Goal: Check status: Check status

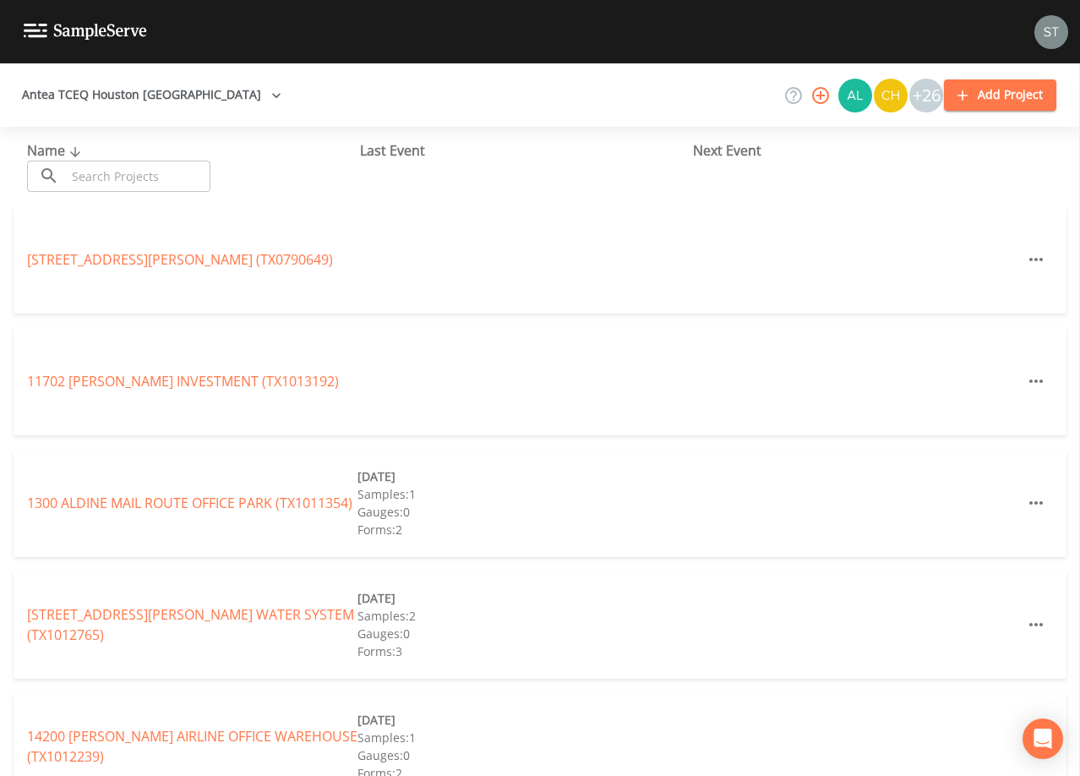
click at [177, 168] on input "text" at bounding box center [138, 176] width 144 height 31
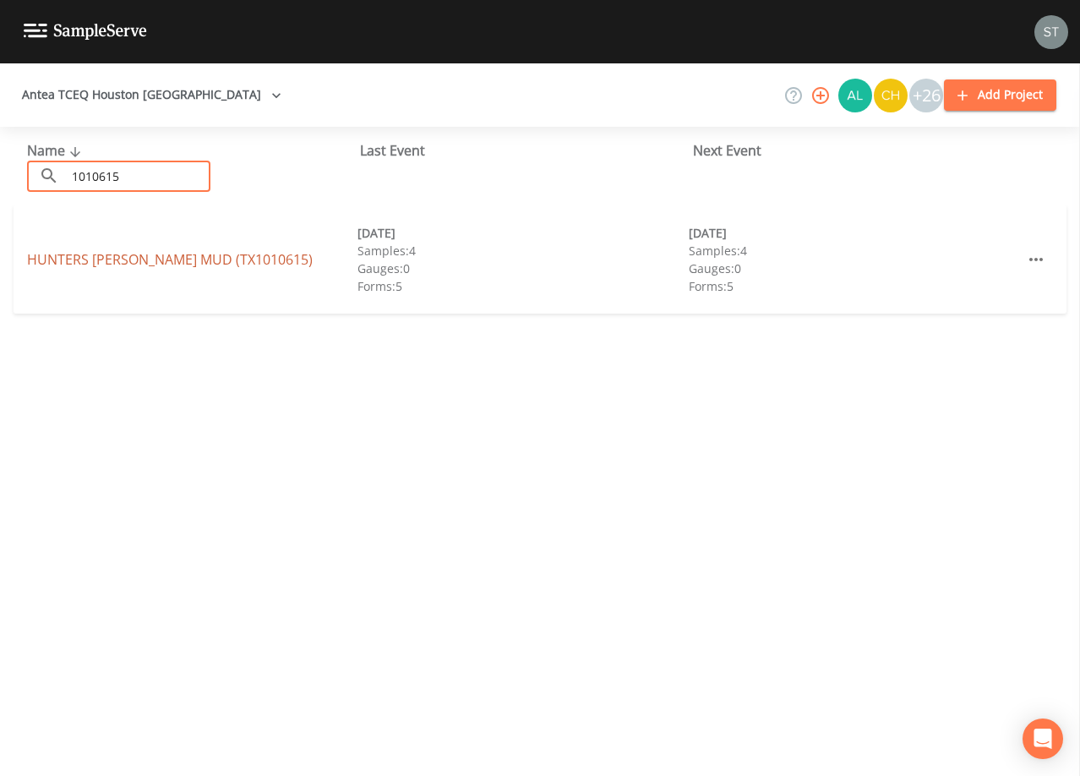
type input "1010615"
click at [174, 251] on link "[GEOGRAPHIC_DATA][PERSON_NAME] (TX1010615)" at bounding box center [170, 259] width 286 height 19
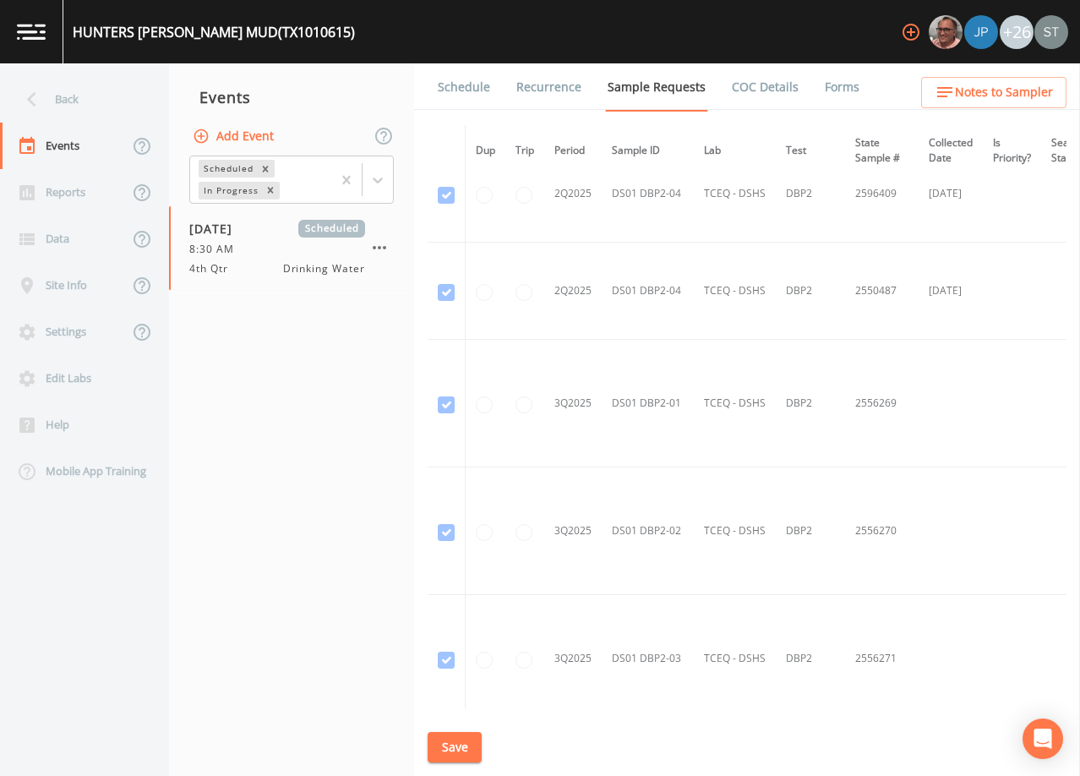
scroll to position [4944, 0]
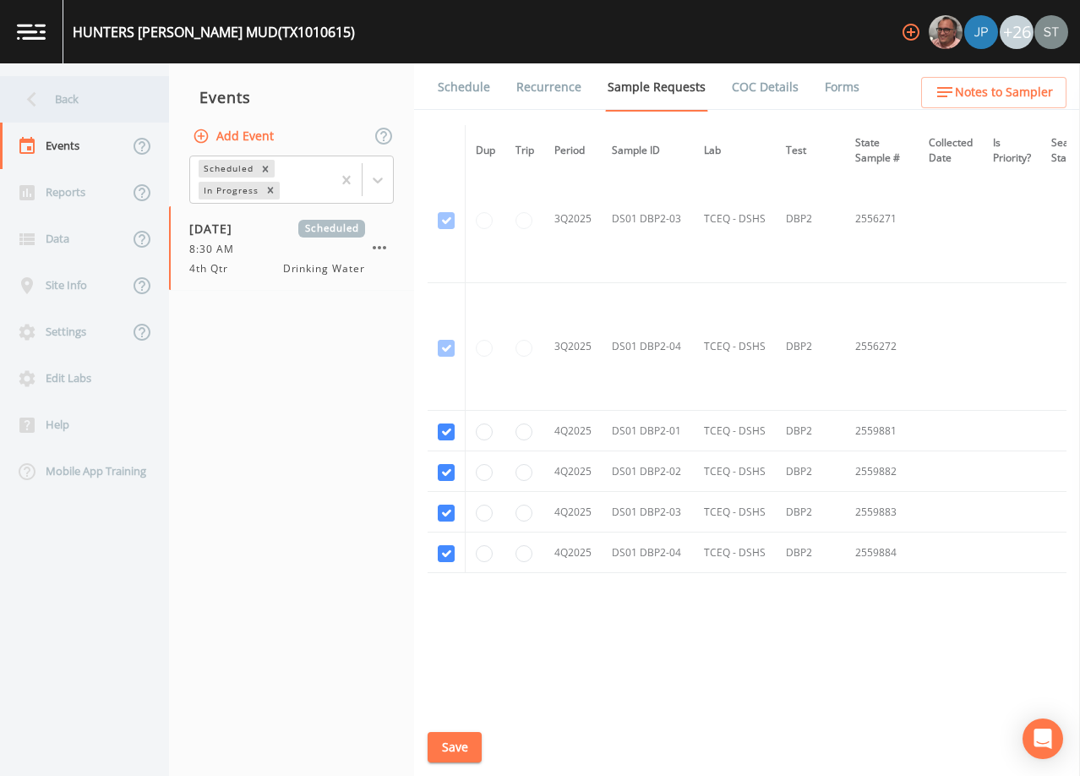
click at [82, 103] on div "Back" at bounding box center [76, 99] width 152 height 46
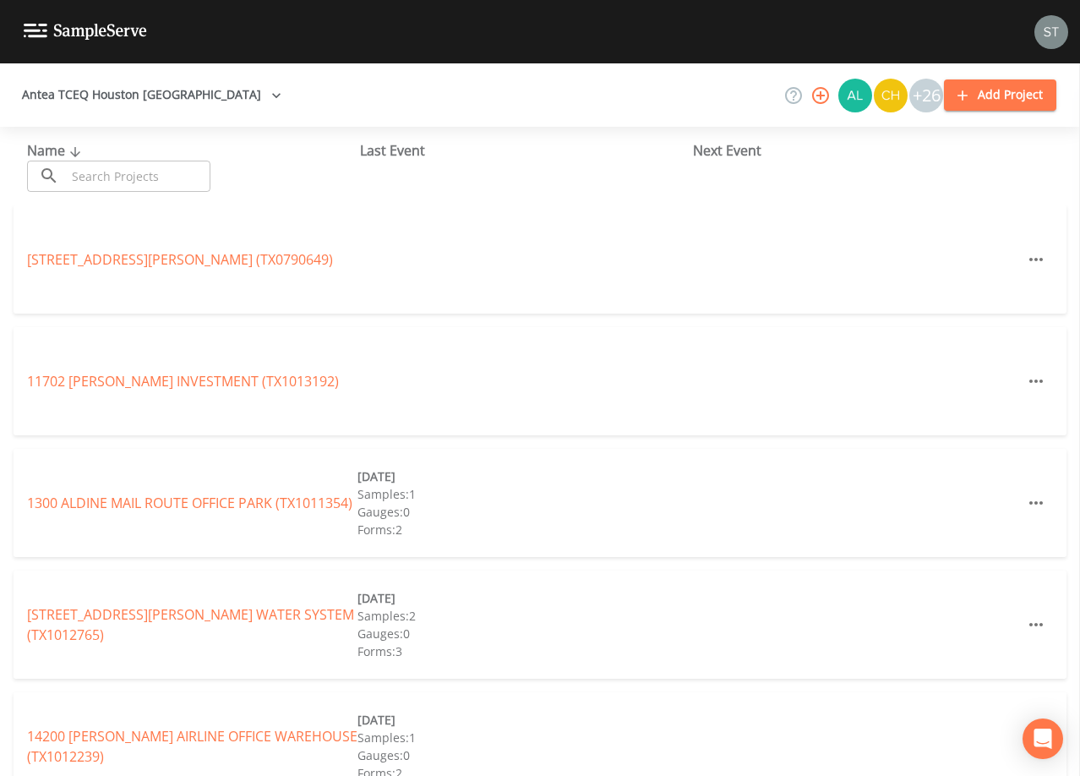
click at [179, 172] on input "text" at bounding box center [138, 176] width 144 height 31
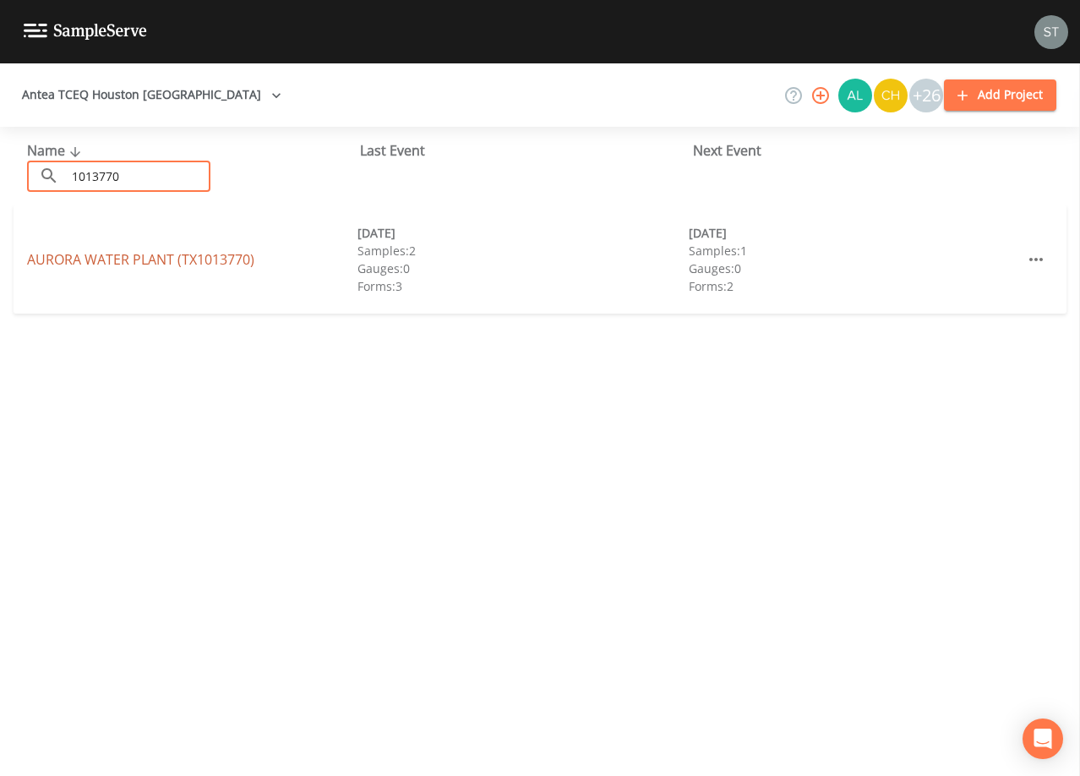
type input "1013770"
click at [200, 264] on link "[GEOGRAPHIC_DATA] (TX1013770)" at bounding box center [140, 259] width 227 height 19
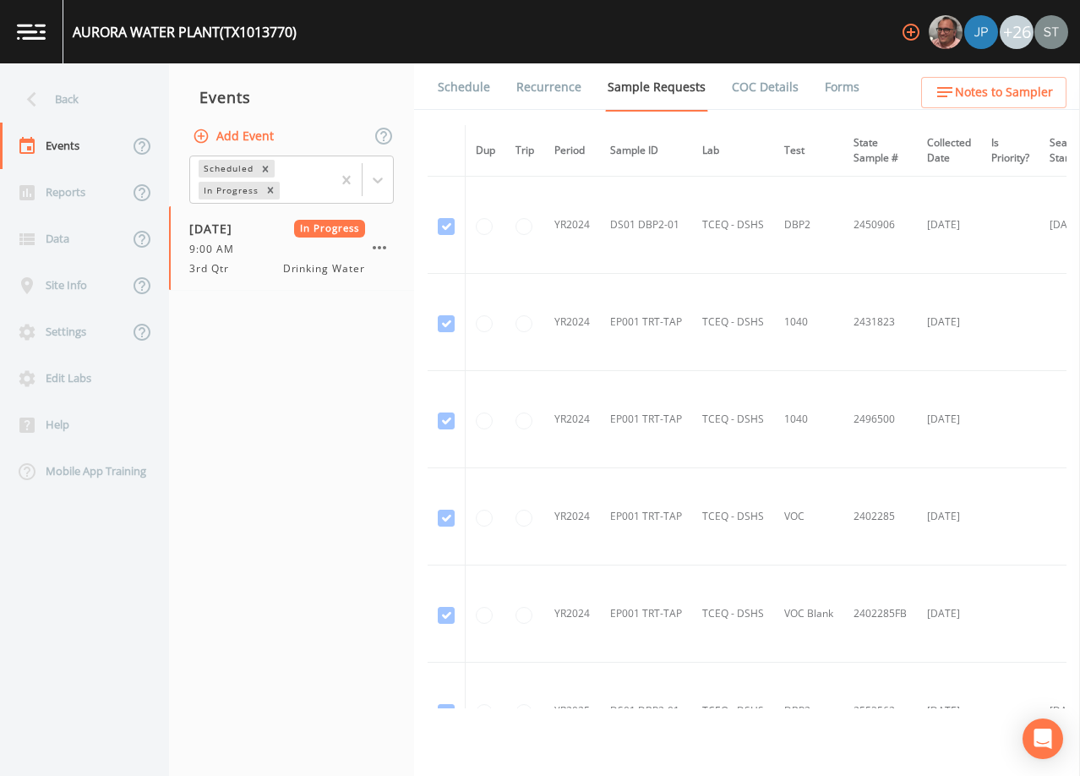
click at [830, 91] on link "Forms" at bounding box center [842, 86] width 40 height 47
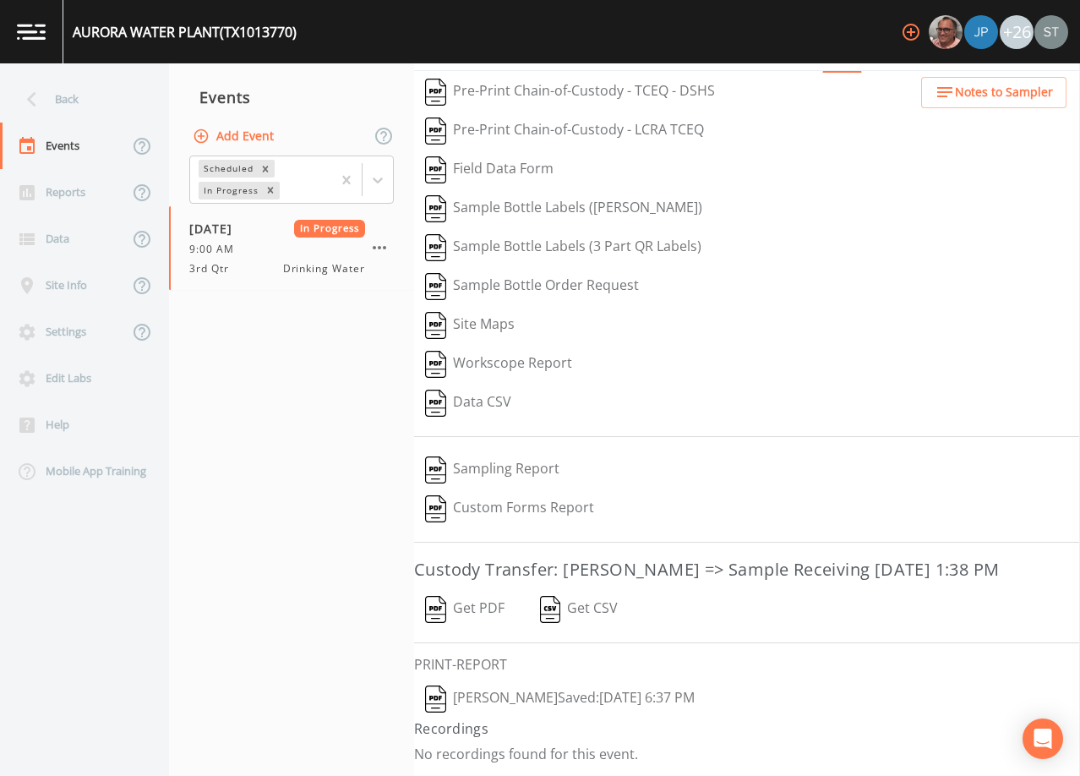
scroll to position [66, 0]
click at [596, 696] on button "[PERSON_NAME]  Saved: [DATE] 6:37 PM" at bounding box center [559, 698] width 291 height 39
click at [68, 100] on div "Back" at bounding box center [76, 99] width 152 height 46
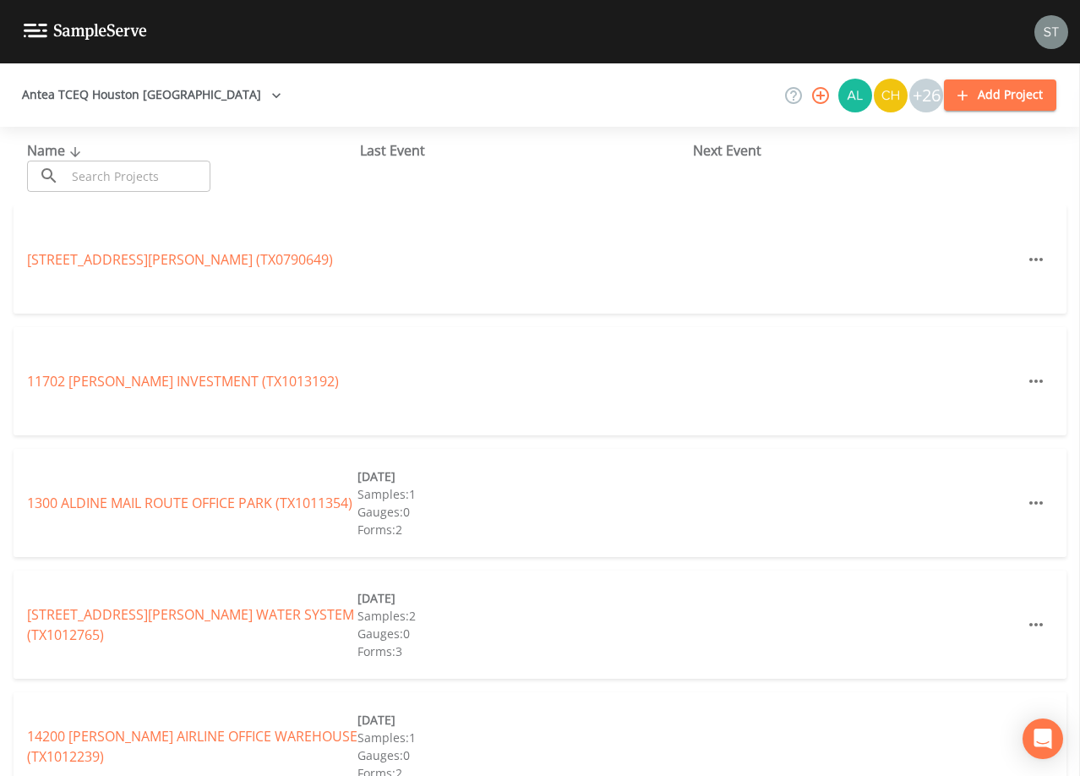
drag, startPoint x: 103, startPoint y: 172, endPoint x: 97, endPoint y: 161, distance: 12.5
click at [103, 172] on input "text" at bounding box center [138, 176] width 144 height 31
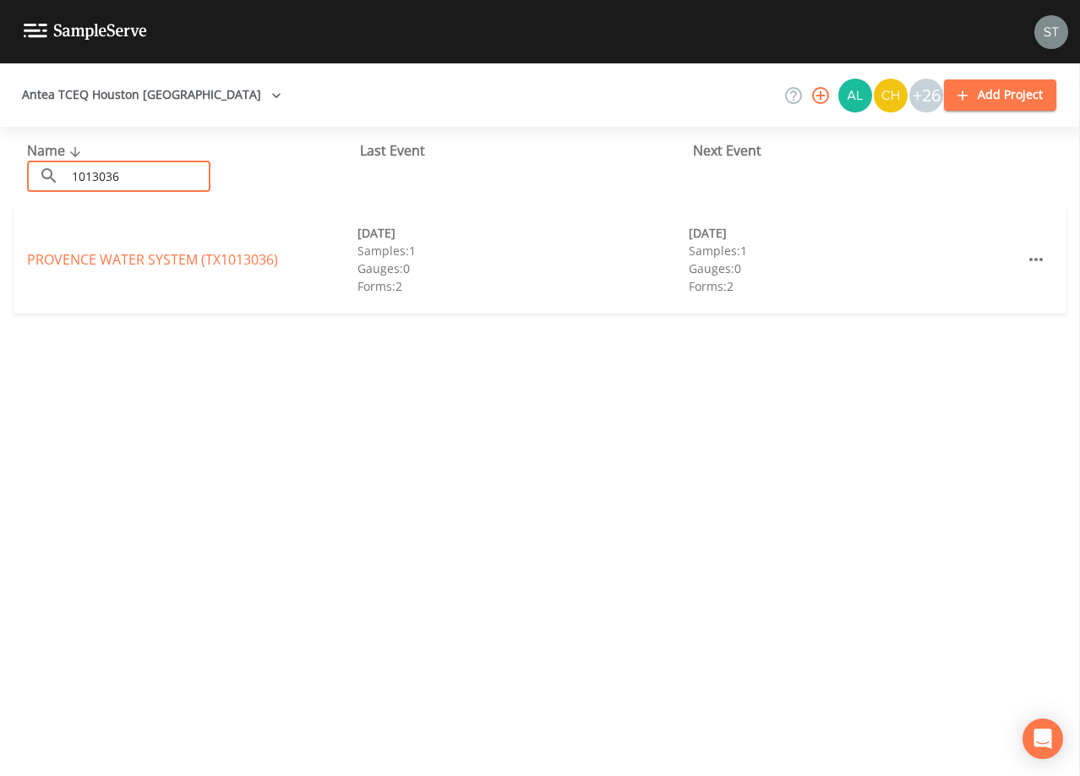
type input "1013036"
click at [204, 264] on link "PROVENCE WATER SYSTEM (TX1013036)" at bounding box center [152, 259] width 251 height 19
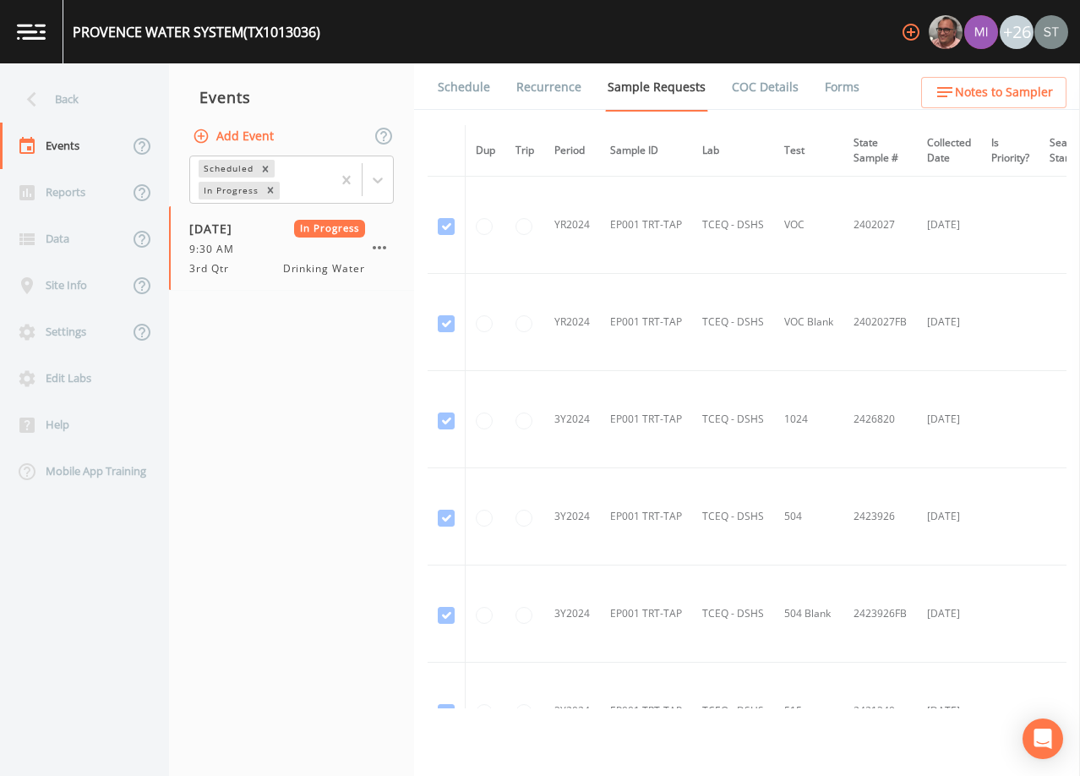
click at [841, 92] on link "Forms" at bounding box center [842, 86] width 40 height 47
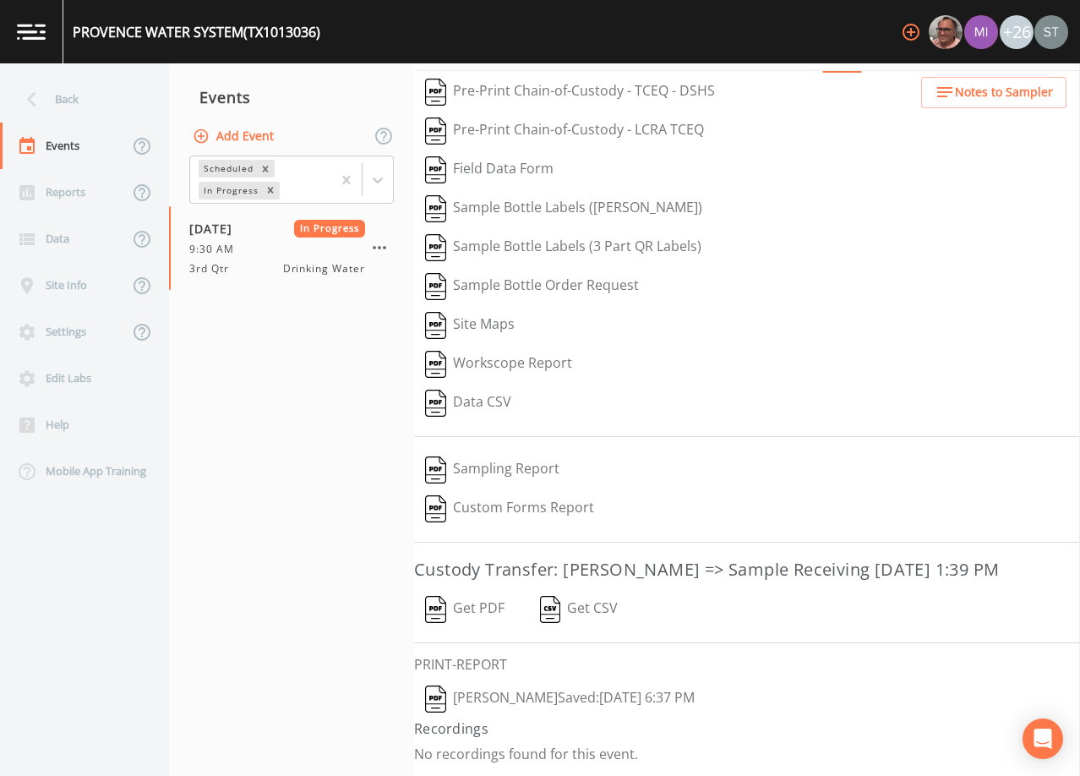
scroll to position [66, 0]
click at [699, 694] on button "[PERSON_NAME]  Saved: [DATE] 6:37 PM" at bounding box center [559, 698] width 291 height 39
click at [84, 90] on div "Back" at bounding box center [76, 99] width 152 height 46
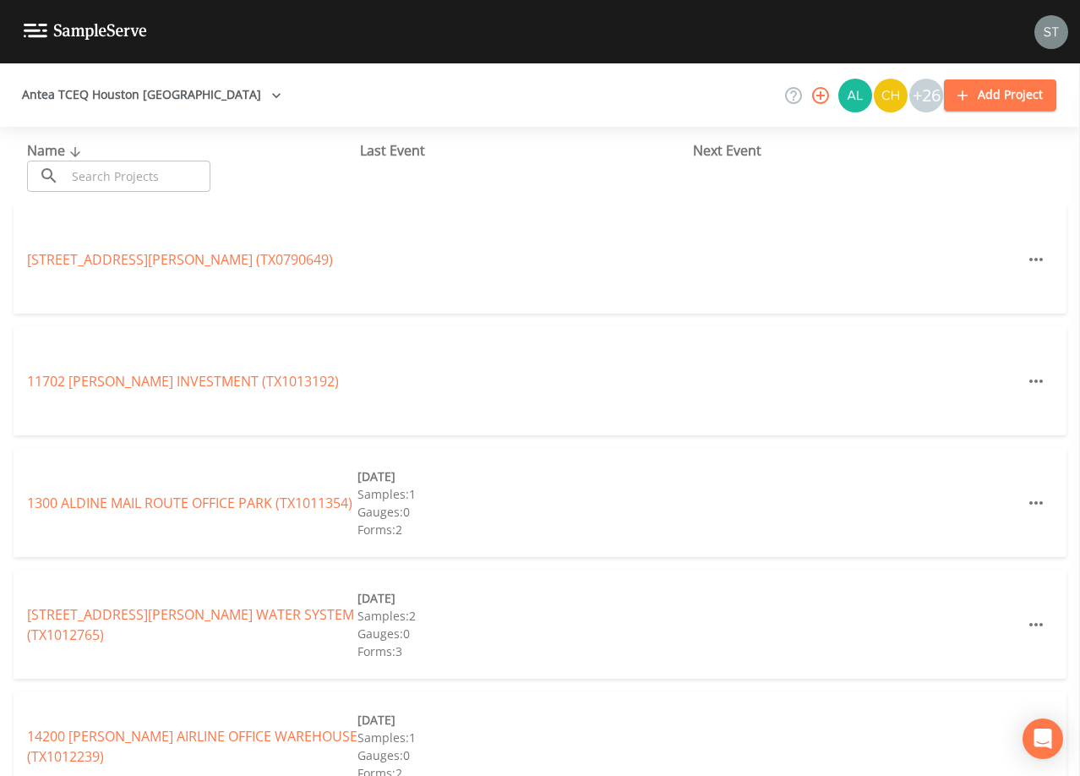
click at [92, 173] on input "text" at bounding box center [138, 176] width 144 height 31
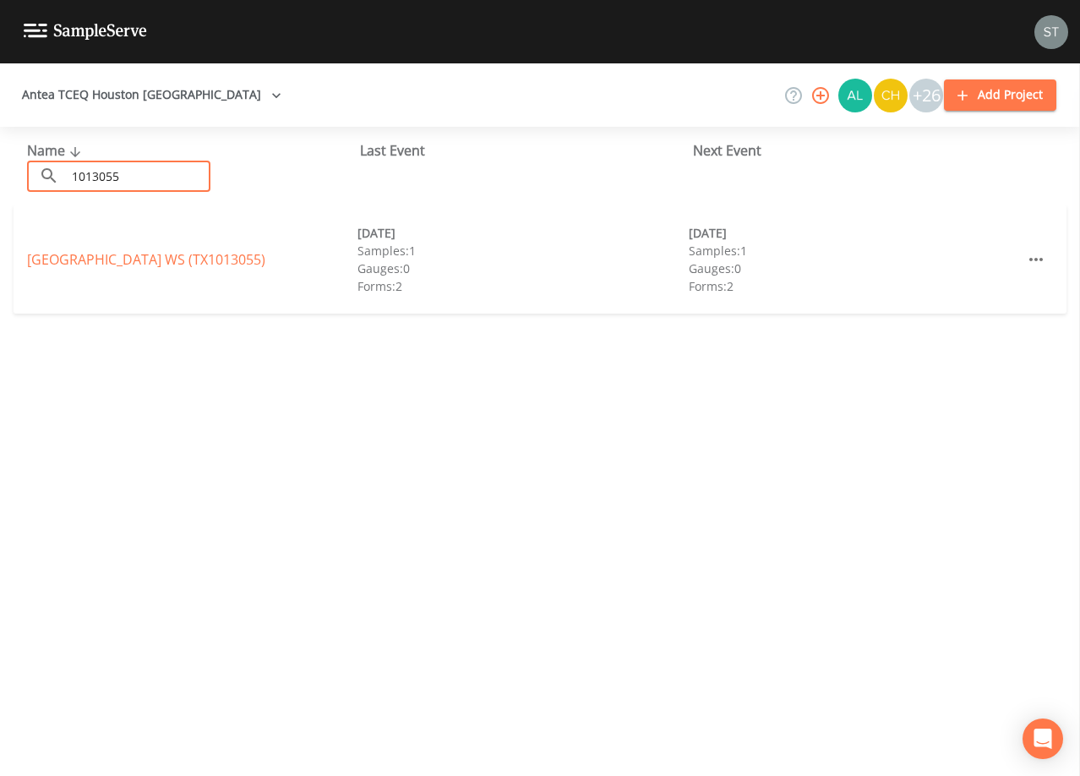
type input "1013055"
click at [192, 261] on link "[GEOGRAPHIC_DATA] (TX1013055)" at bounding box center [146, 259] width 238 height 19
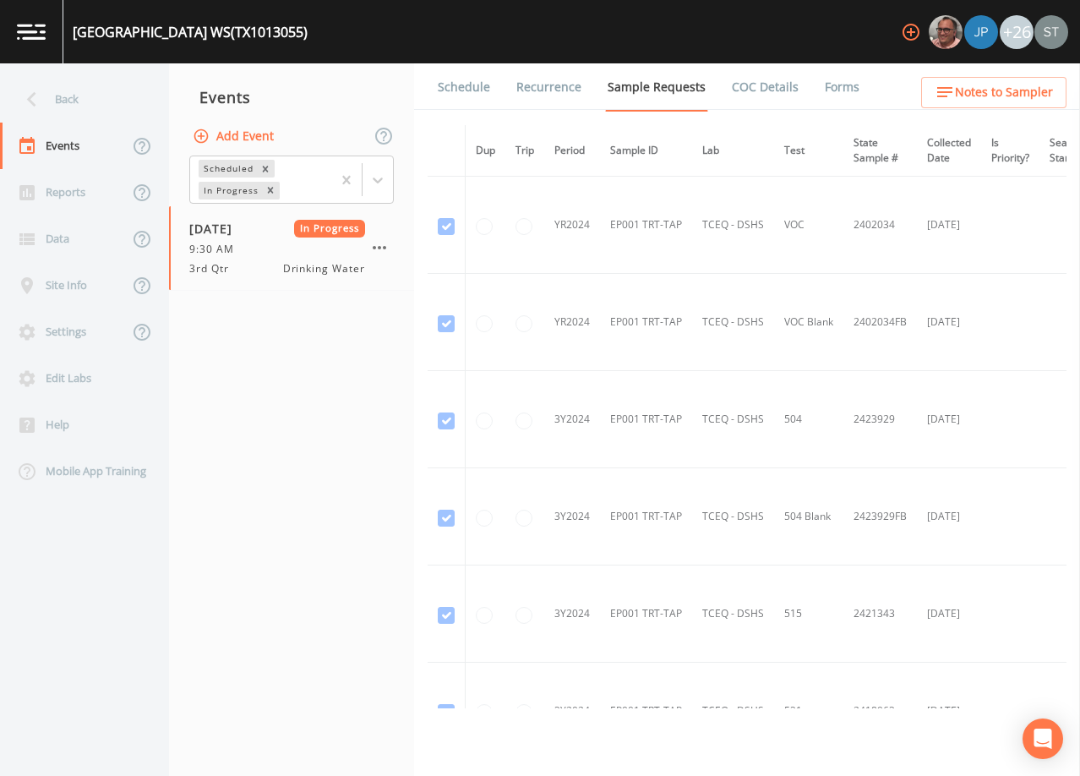
click at [841, 91] on link "Forms" at bounding box center [842, 86] width 40 height 47
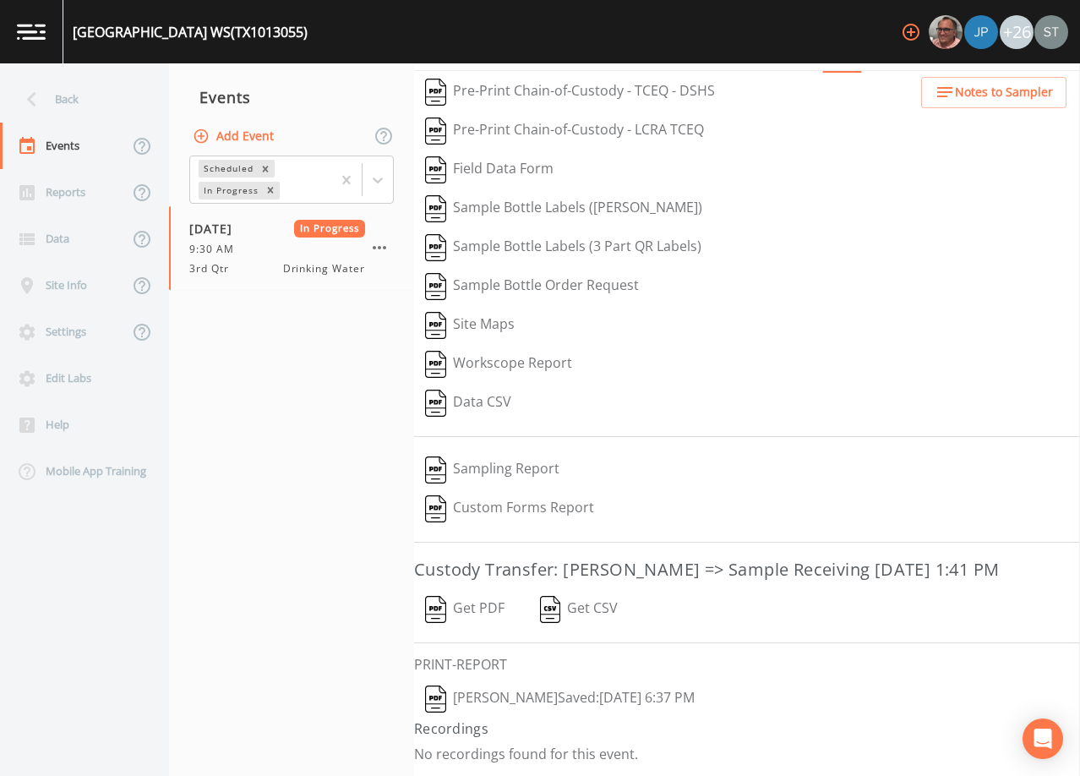
scroll to position [66, 0]
click at [537, 699] on button "[PERSON_NAME]  Saved: [DATE] 6:37 PM" at bounding box center [559, 698] width 291 height 39
click at [74, 106] on div "Back" at bounding box center [76, 99] width 152 height 46
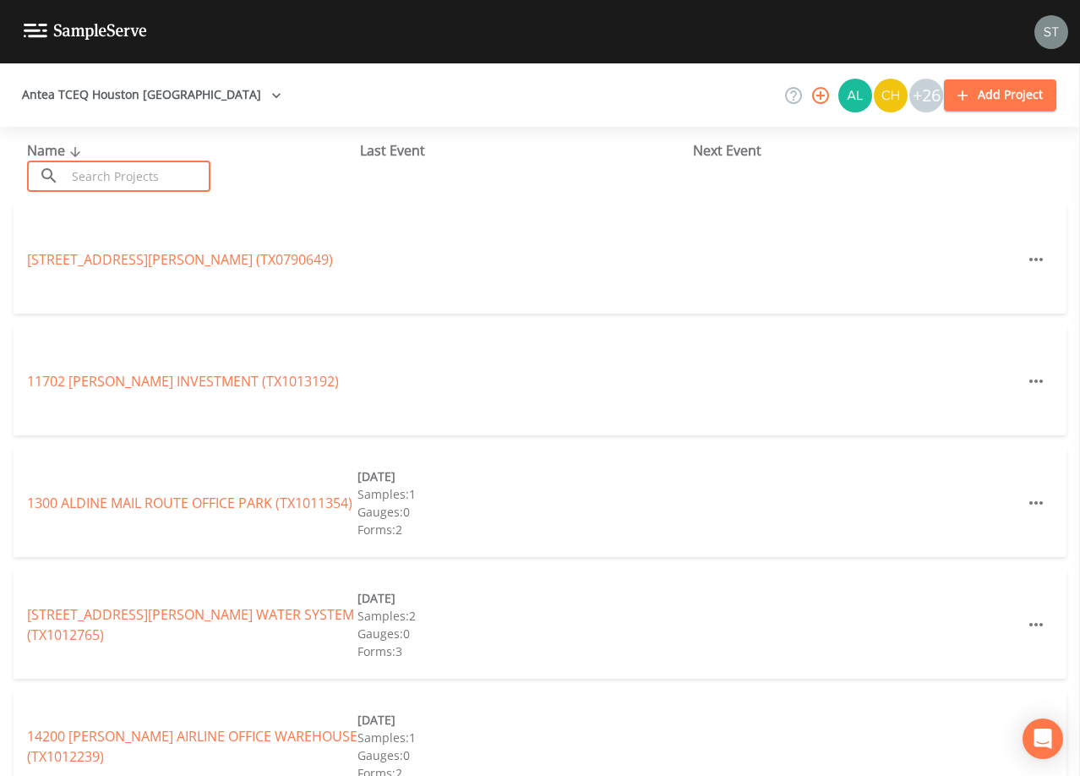
click at [107, 168] on input "text" at bounding box center [138, 176] width 144 height 31
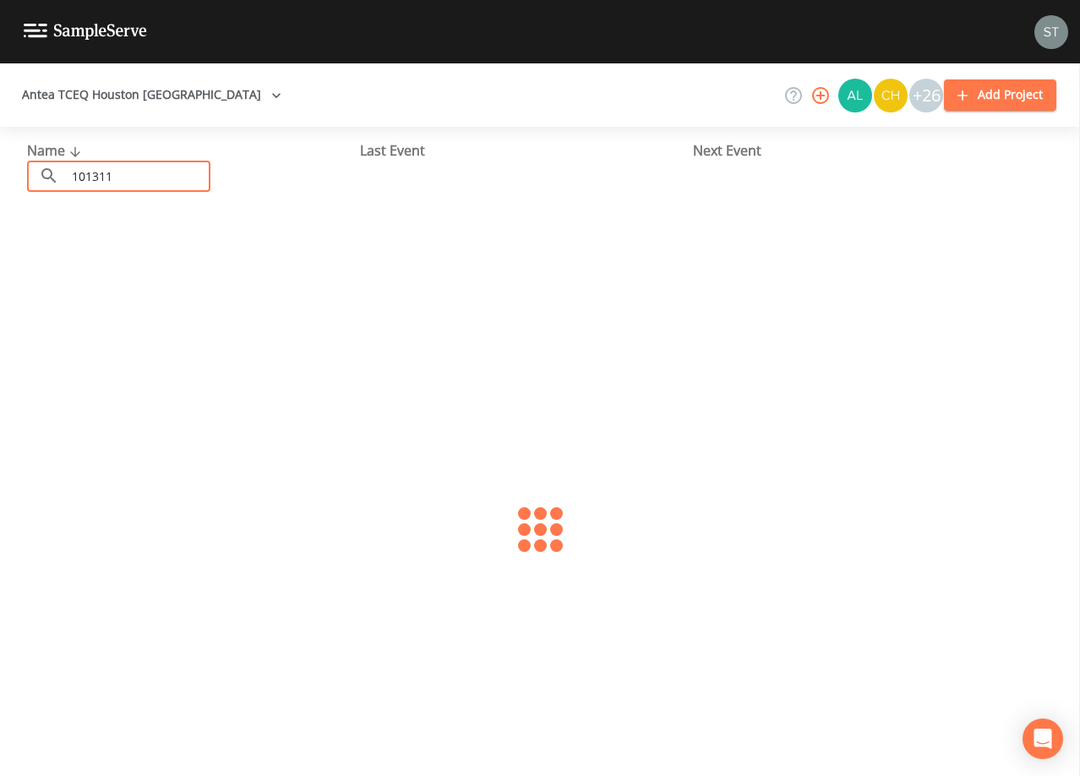
type input "1013111"
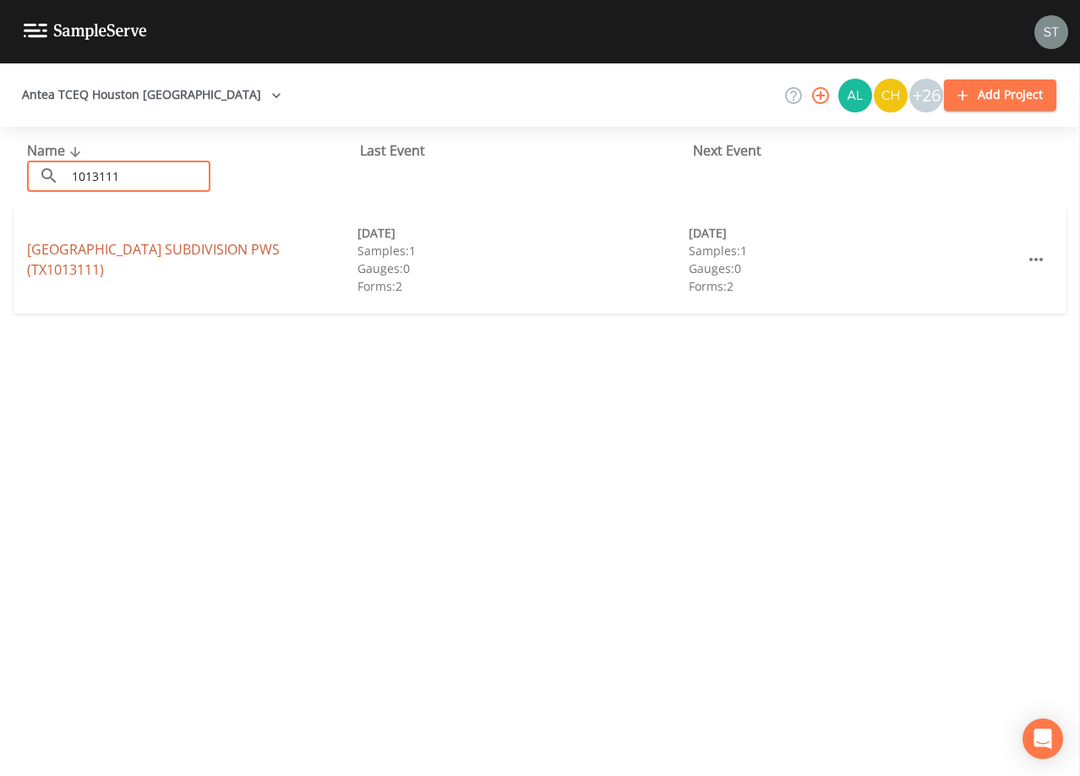
click at [161, 257] on link "[GEOGRAPHIC_DATA] PWS (TX1013111)" at bounding box center [153, 259] width 253 height 39
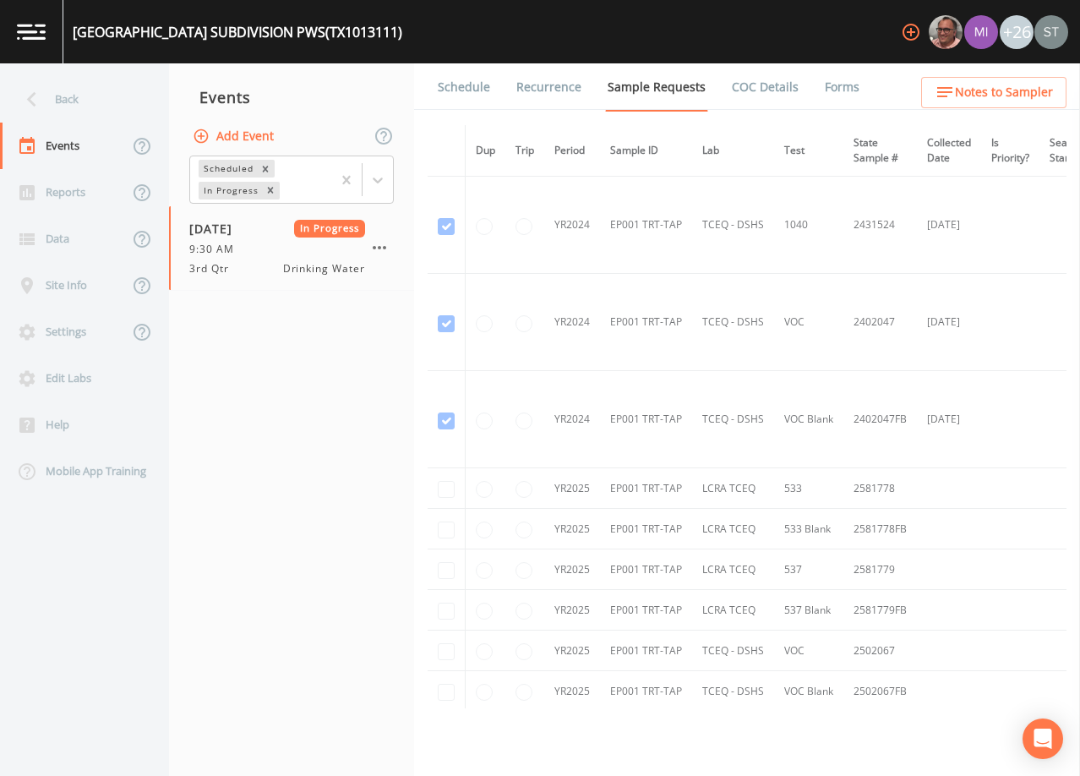
click at [830, 88] on link "Forms" at bounding box center [842, 86] width 40 height 47
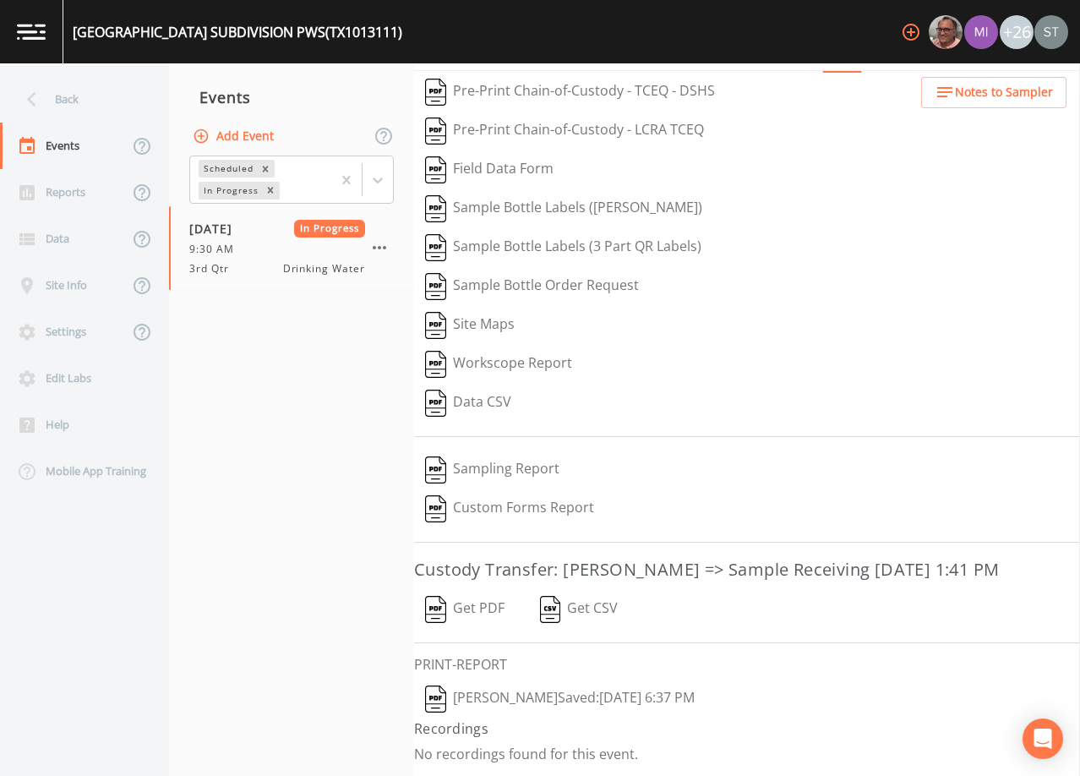
scroll to position [66, 0]
click at [525, 697] on button "[PERSON_NAME]  Saved: [DATE] 6:37 PM" at bounding box center [559, 698] width 291 height 39
click at [76, 107] on div "Back" at bounding box center [76, 99] width 152 height 46
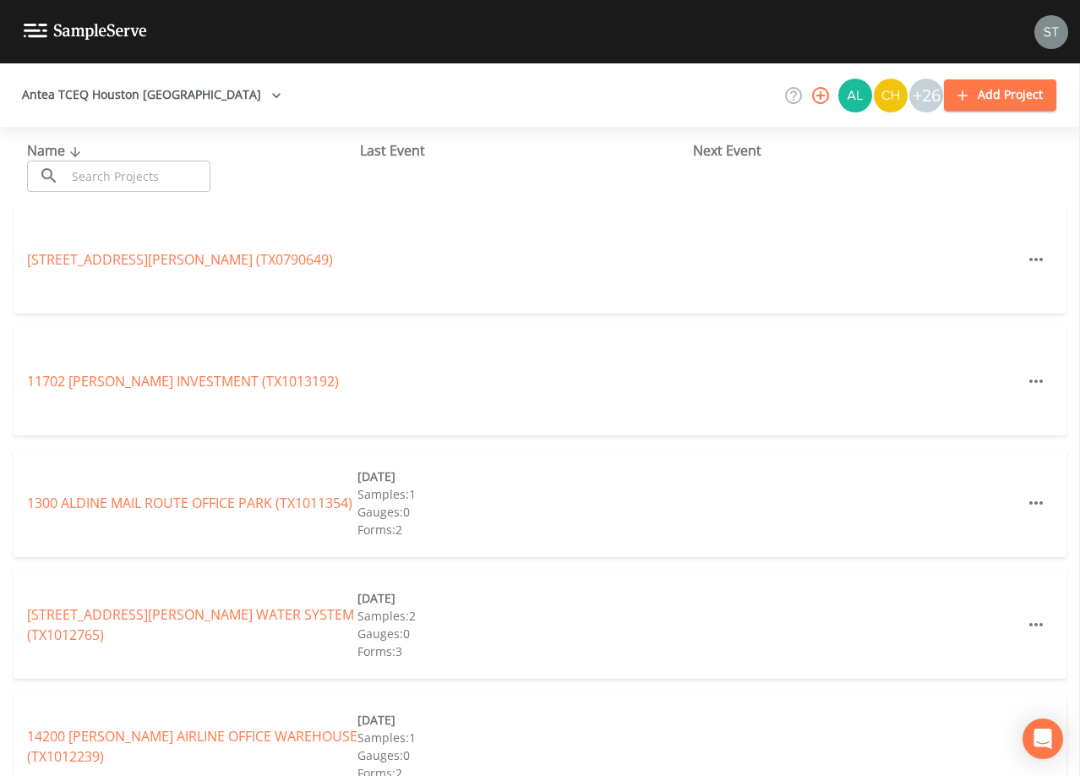
click at [102, 170] on input "text" at bounding box center [138, 176] width 144 height 31
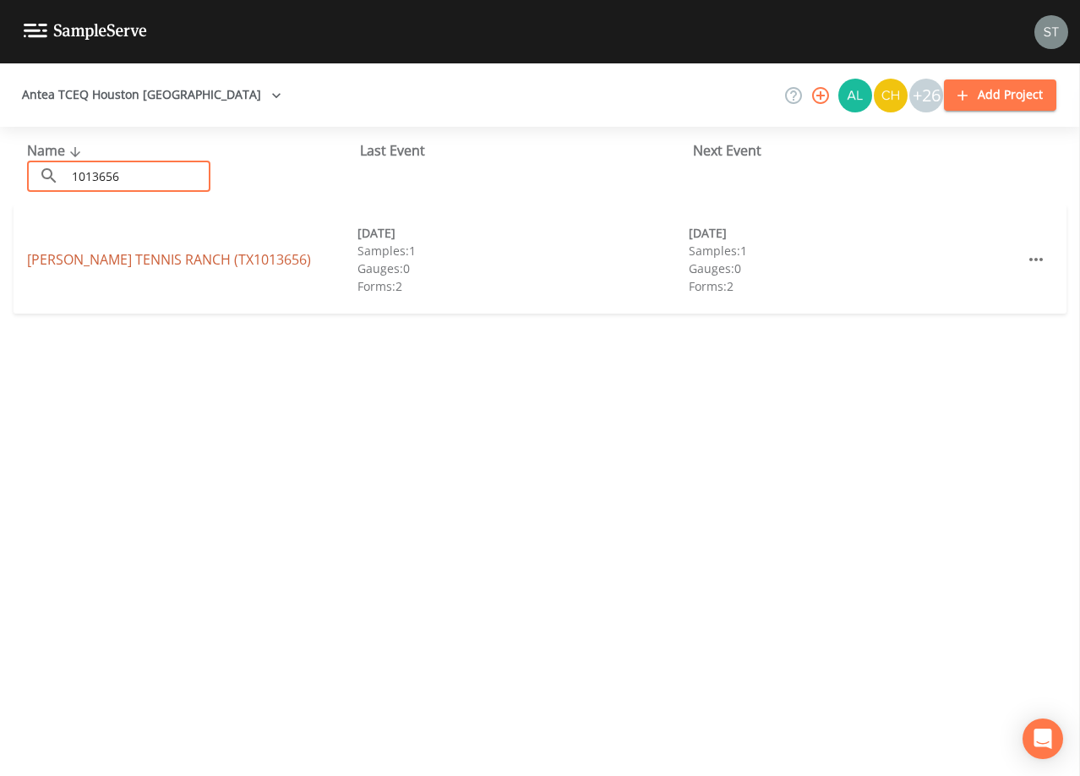
type input "1013656"
click at [194, 260] on link "[PERSON_NAME][GEOGRAPHIC_DATA] (TX1013656)" at bounding box center [169, 259] width 284 height 19
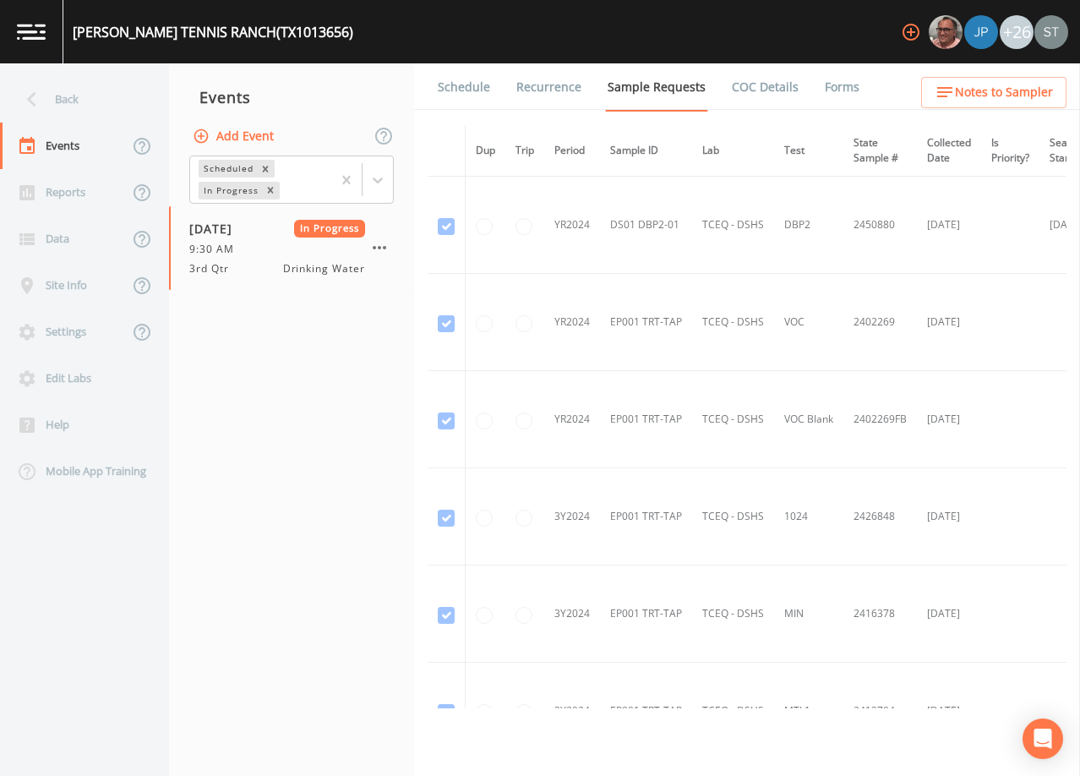
click at [836, 89] on link "Forms" at bounding box center [842, 86] width 40 height 47
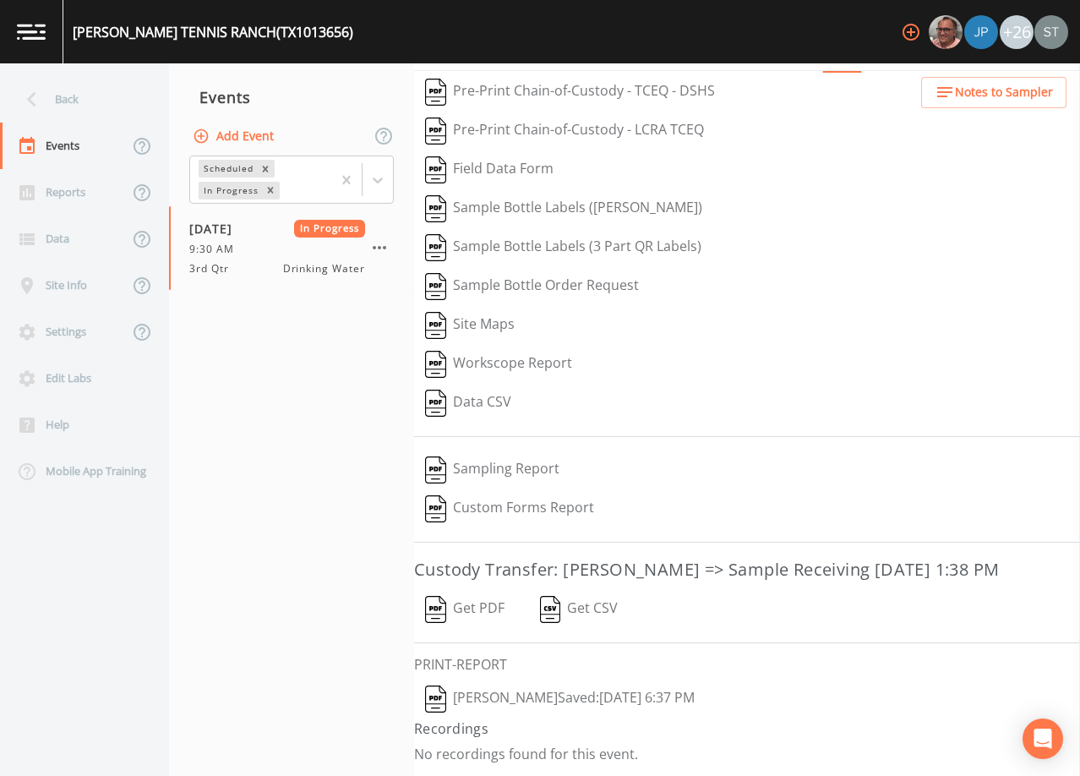
scroll to position [66, 0]
click at [599, 692] on button "[PERSON_NAME]  Saved: [DATE] 6:37 PM" at bounding box center [559, 698] width 291 height 39
click at [104, 110] on div "Back" at bounding box center [76, 99] width 152 height 46
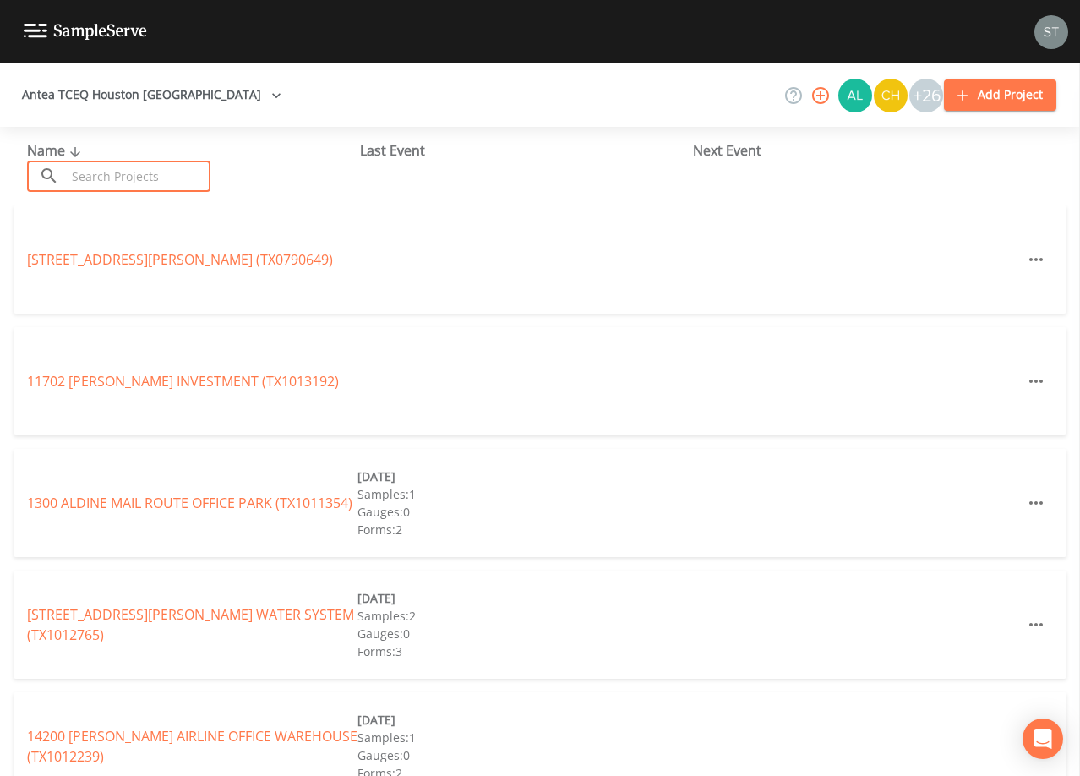
click at [122, 173] on input "text" at bounding box center [138, 176] width 144 height 31
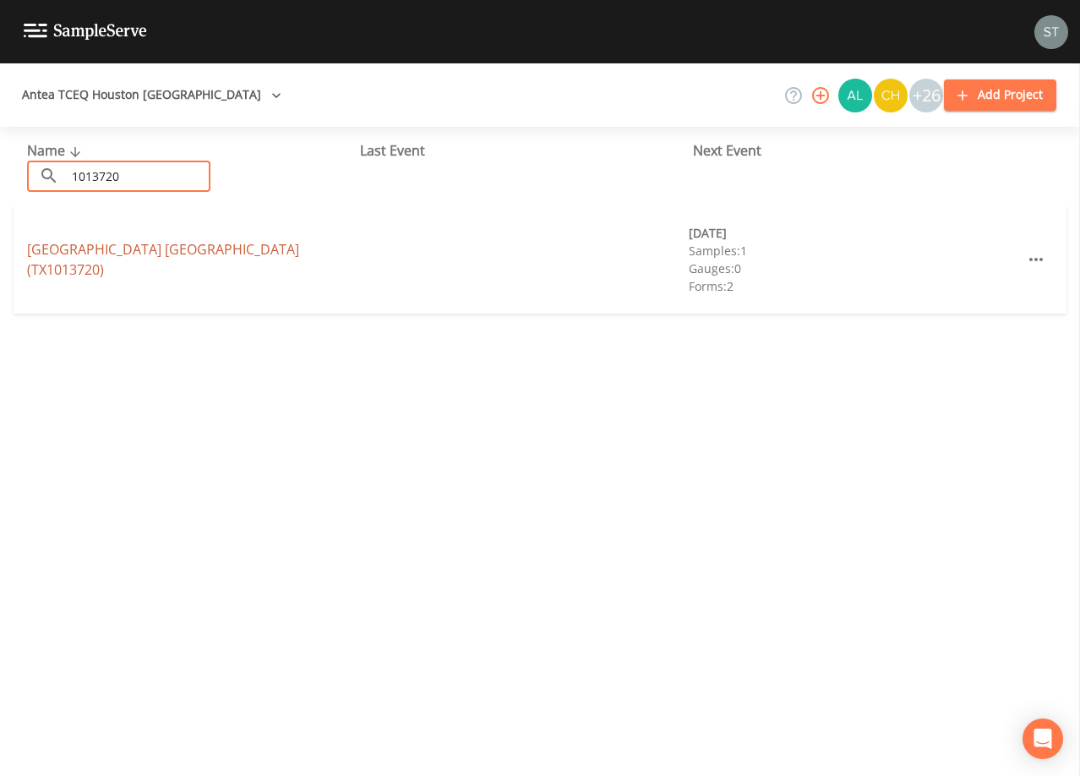
type input "1013720"
click at [96, 259] on link "[GEOGRAPHIC_DATA] (TX1013720)" at bounding box center [163, 259] width 272 height 39
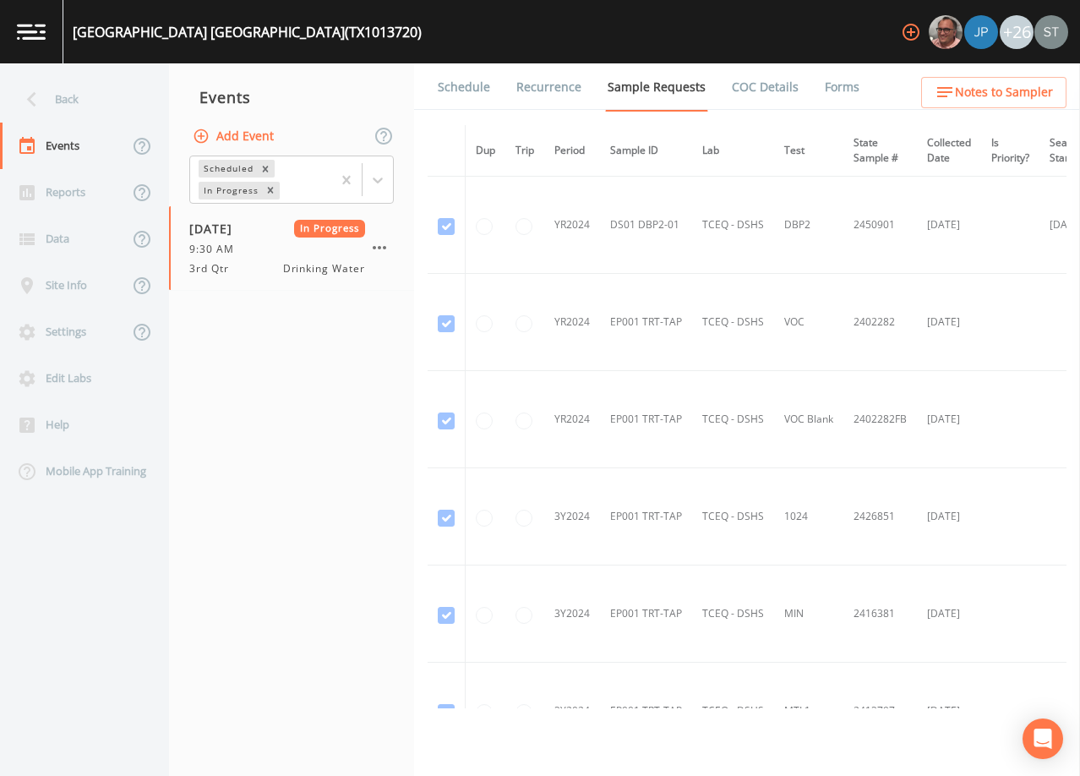
click at [840, 87] on link "Forms" at bounding box center [842, 86] width 40 height 47
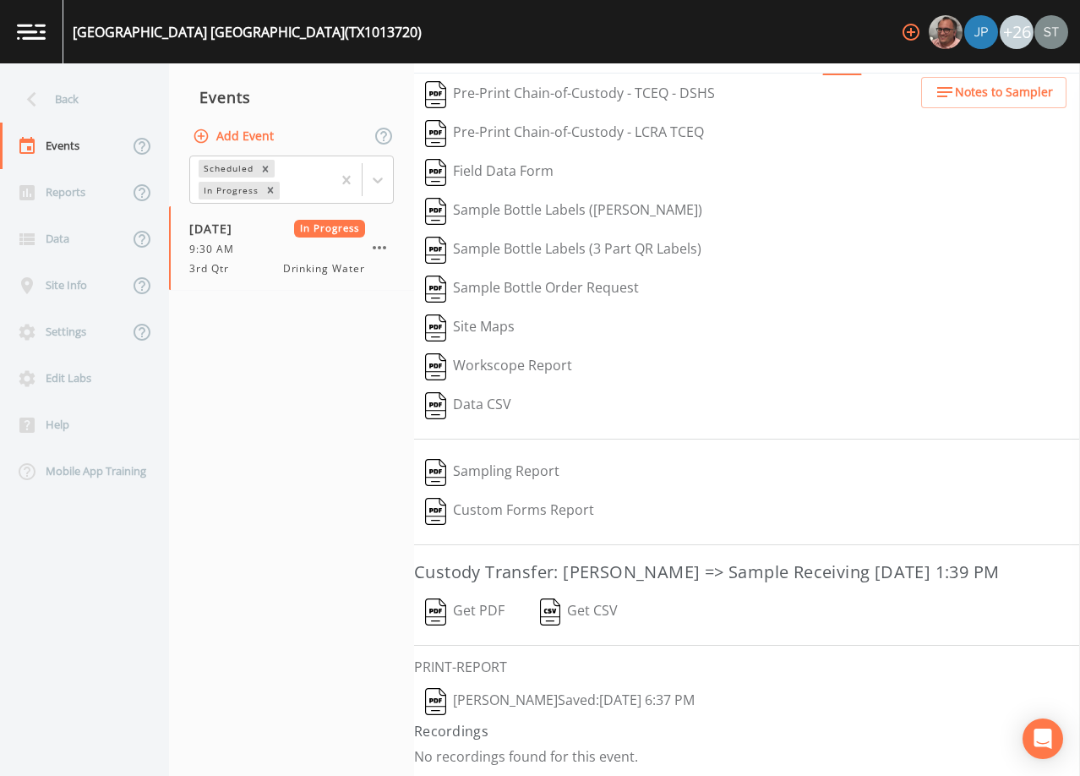
scroll to position [66, 0]
click at [520, 694] on button "[PERSON_NAME]  Saved: [DATE] 6:37 PM" at bounding box center [559, 698] width 291 height 39
click at [77, 105] on div "Back" at bounding box center [76, 99] width 152 height 46
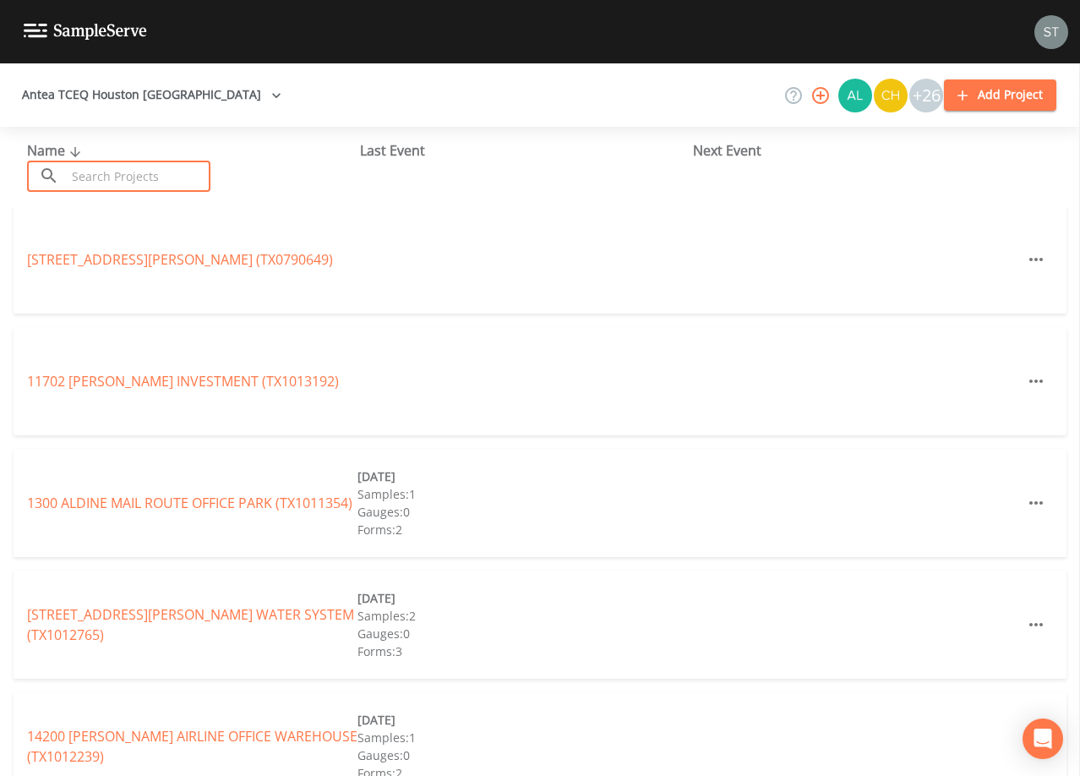
click at [123, 172] on input "text" at bounding box center [138, 176] width 144 height 31
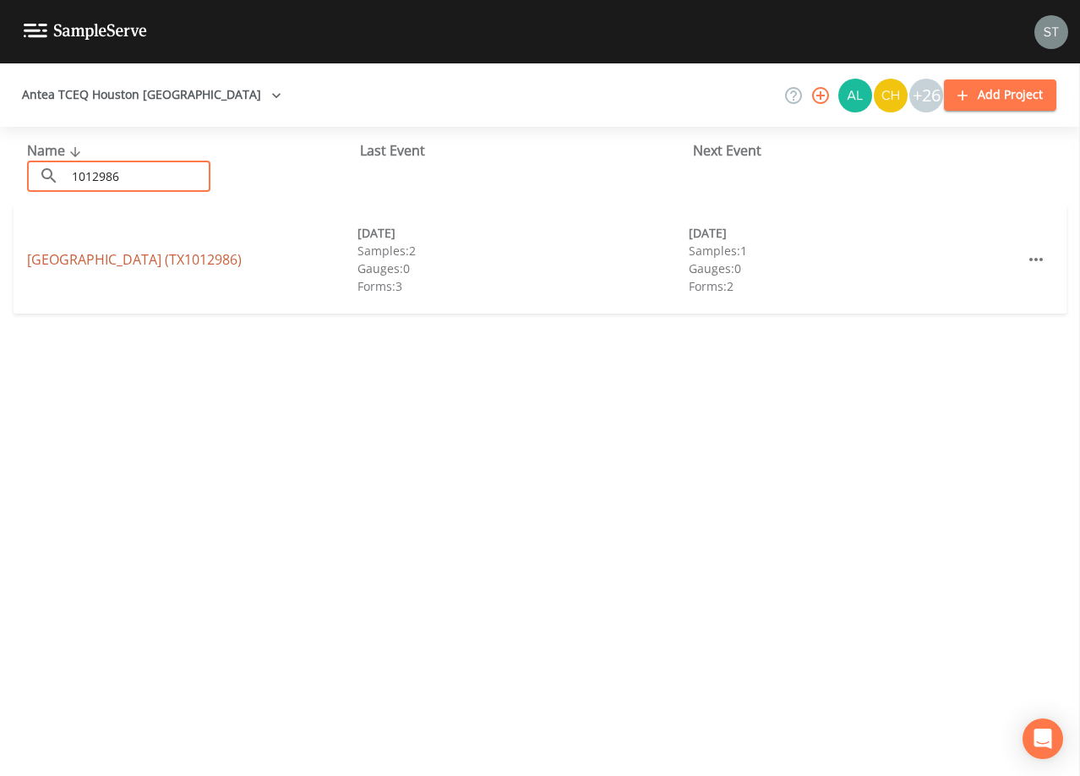
type input "1012986"
click at [161, 265] on link "[GEOGRAPHIC_DATA] (TX1012986)" at bounding box center [134, 259] width 215 height 19
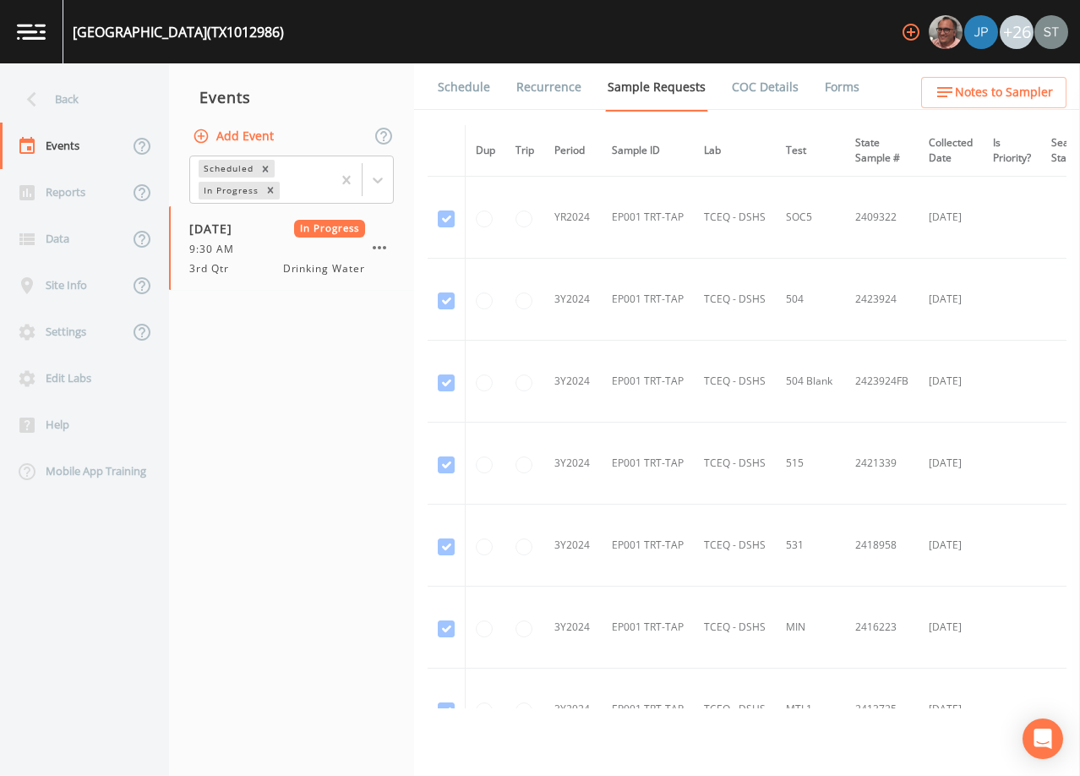
click at [836, 90] on link "Forms" at bounding box center [842, 86] width 40 height 47
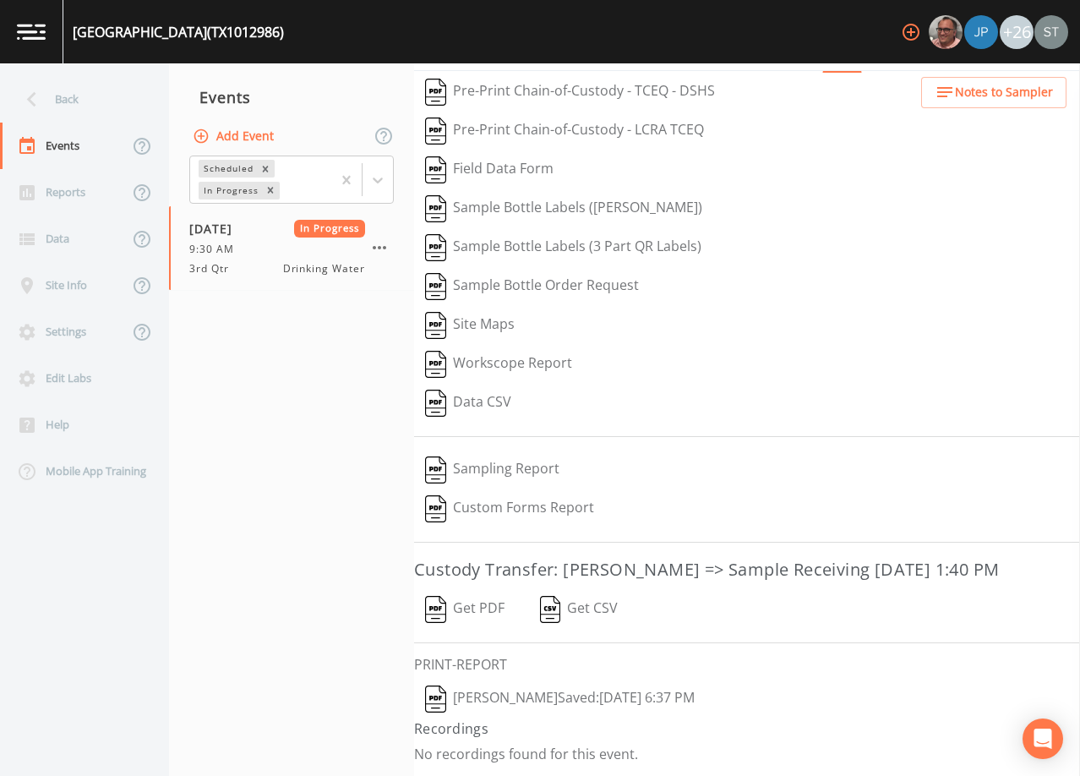
scroll to position [66, 0]
click at [603, 694] on button "[PERSON_NAME]  Saved: [DATE] 6:37 PM" at bounding box center [559, 698] width 291 height 39
click at [76, 95] on div "Back" at bounding box center [76, 99] width 152 height 46
